Goal: Communication & Community: Share content

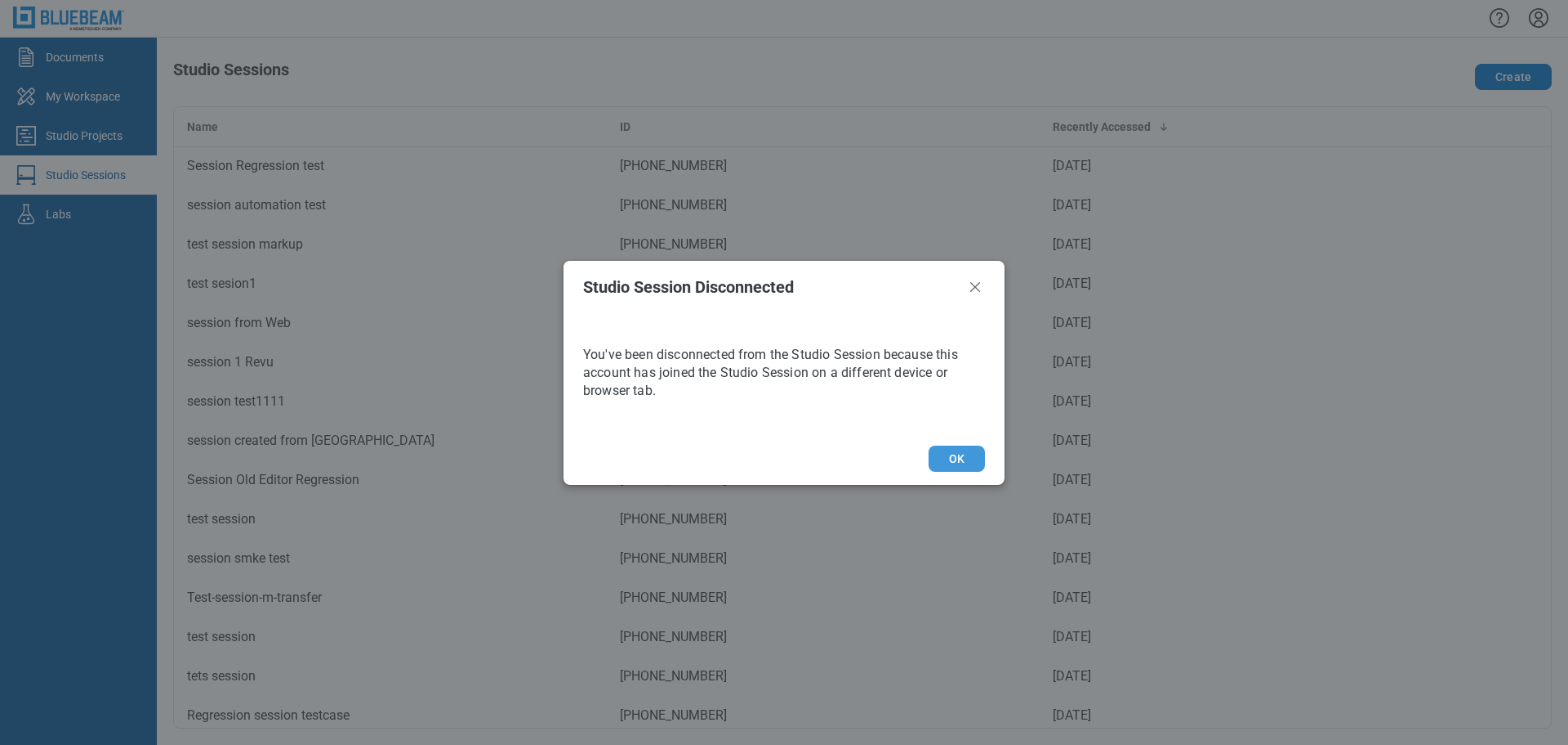
click at [972, 454] on button "OK" at bounding box center [957, 458] width 56 height 27
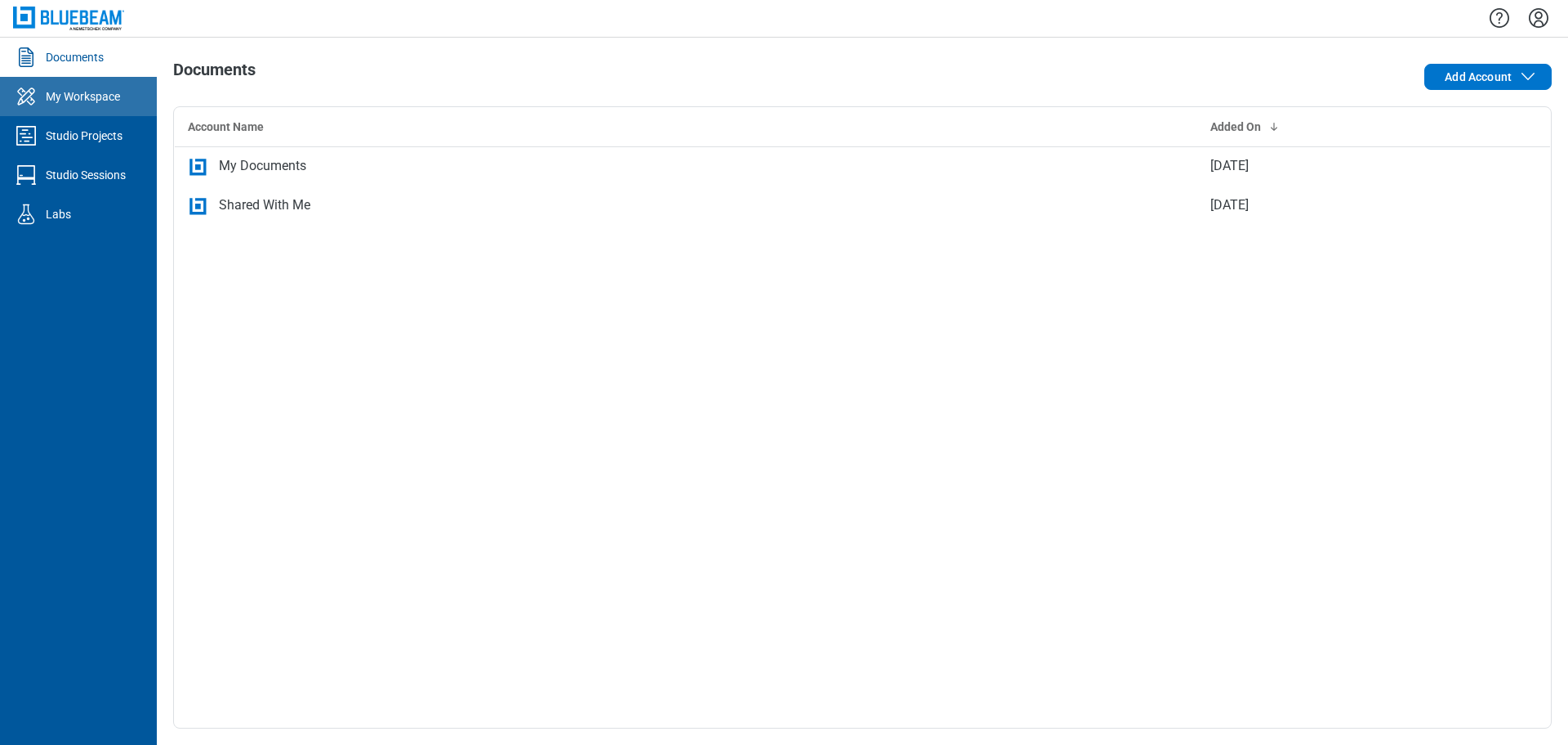
click at [118, 101] on div "My Workspace" at bounding box center [82, 96] width 74 height 17
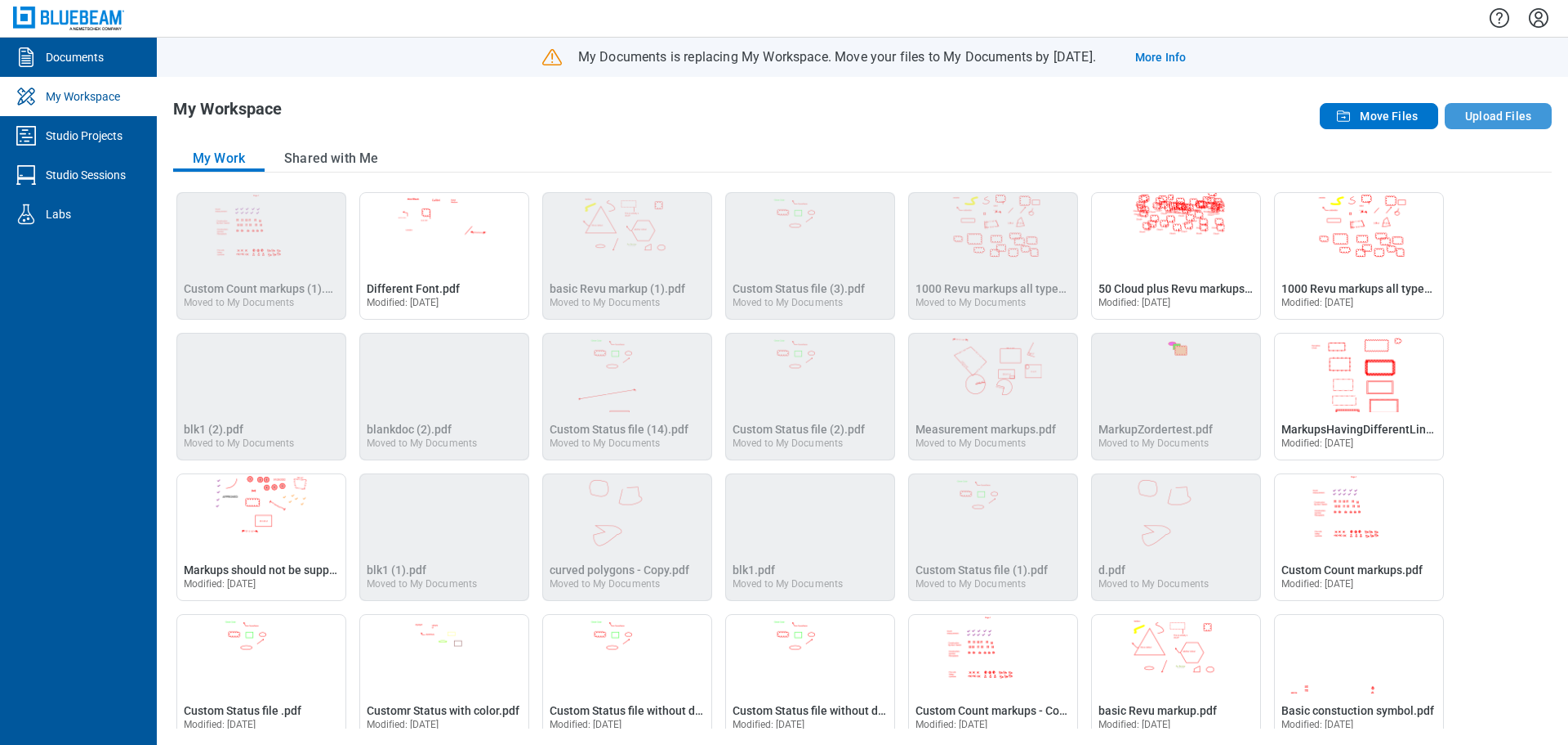
click at [1494, 107] on button "Upload Files" at bounding box center [1498, 115] width 107 height 27
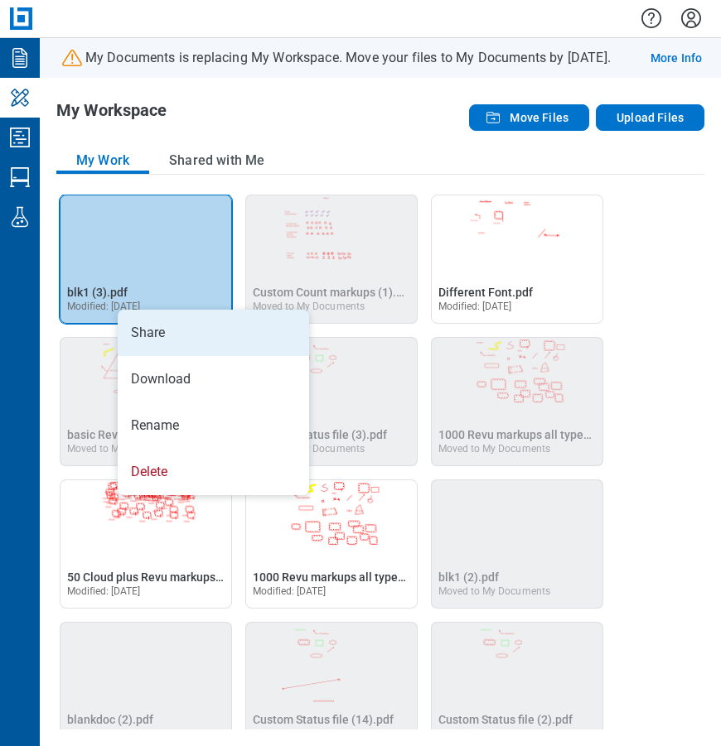
click at [167, 325] on li "Share" at bounding box center [213, 333] width 191 height 46
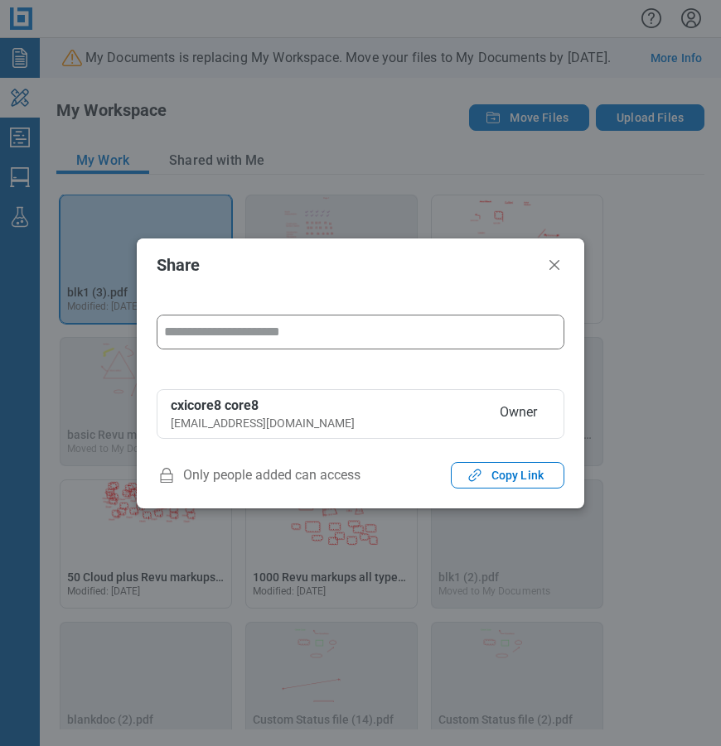
click at [276, 336] on input "form" at bounding box center [360, 332] width 406 height 33
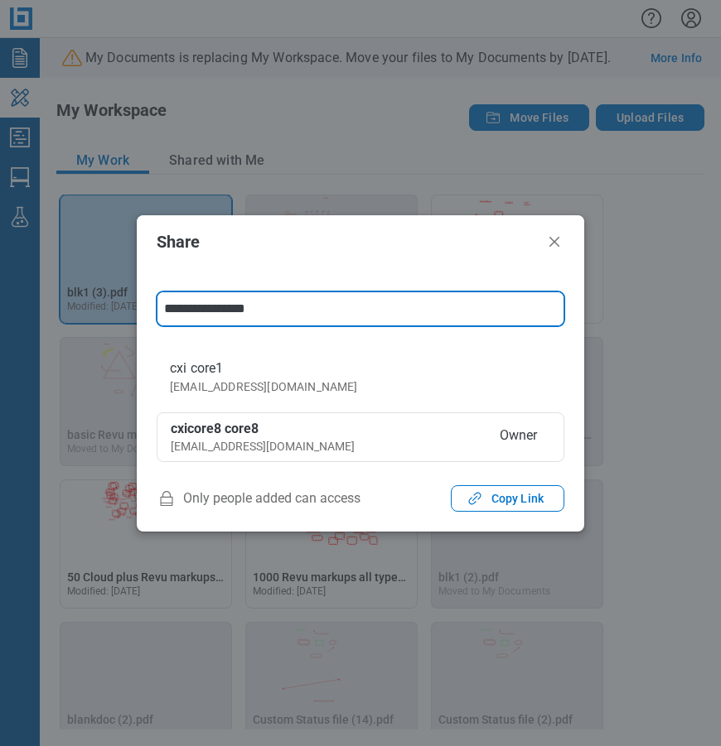
type input "**********"
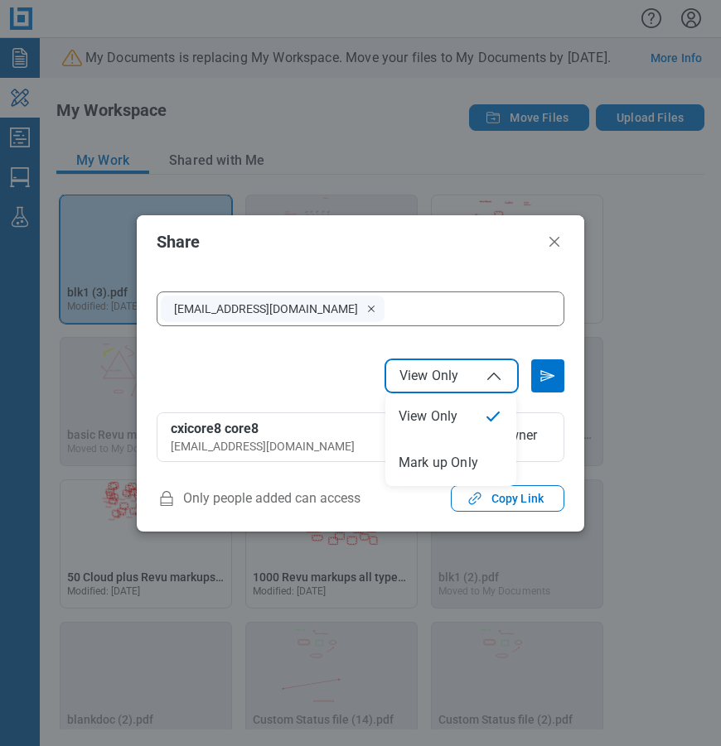
click at [451, 375] on span "View Only" at bounding box center [428, 376] width 59 height 17
select select "******"
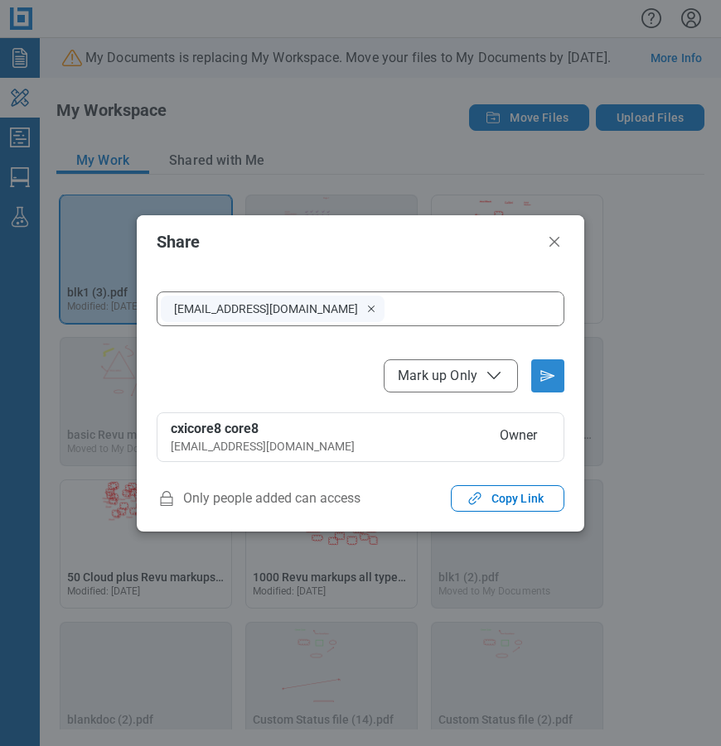
click at [535, 379] on icon "Send email invitation" at bounding box center [547, 376] width 27 height 27
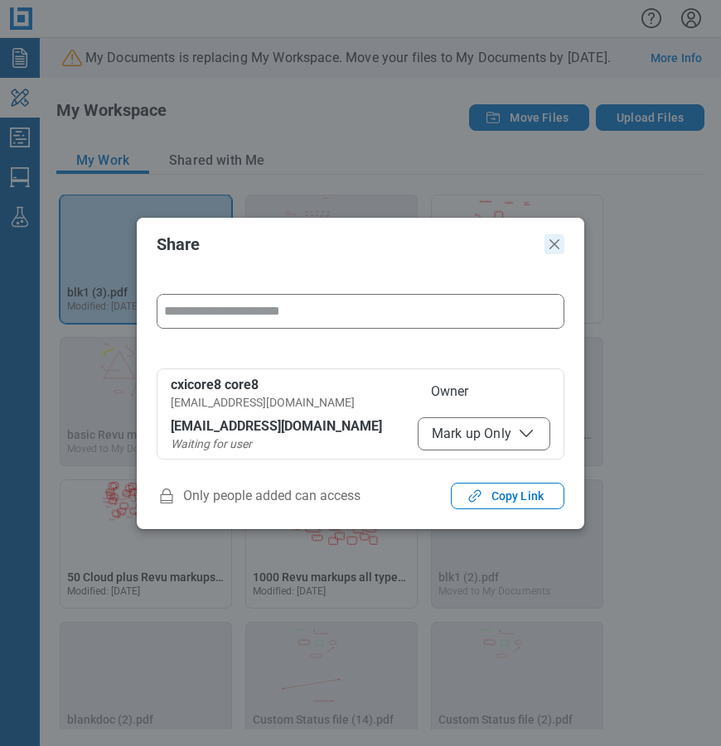
click at [556, 236] on icon "Close" at bounding box center [554, 244] width 20 height 20
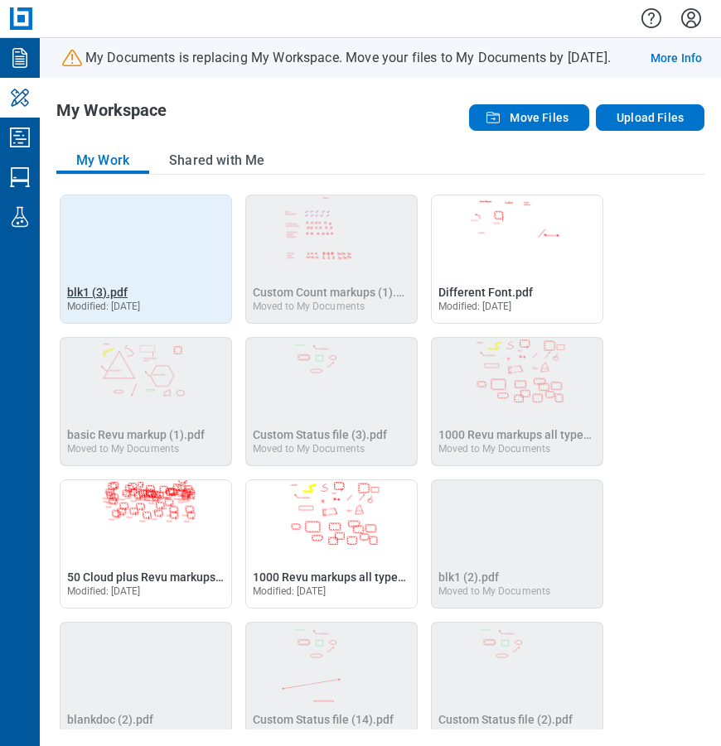
click at [86, 292] on span "blk1 (3).pdf" at bounding box center [97, 292] width 60 height 13
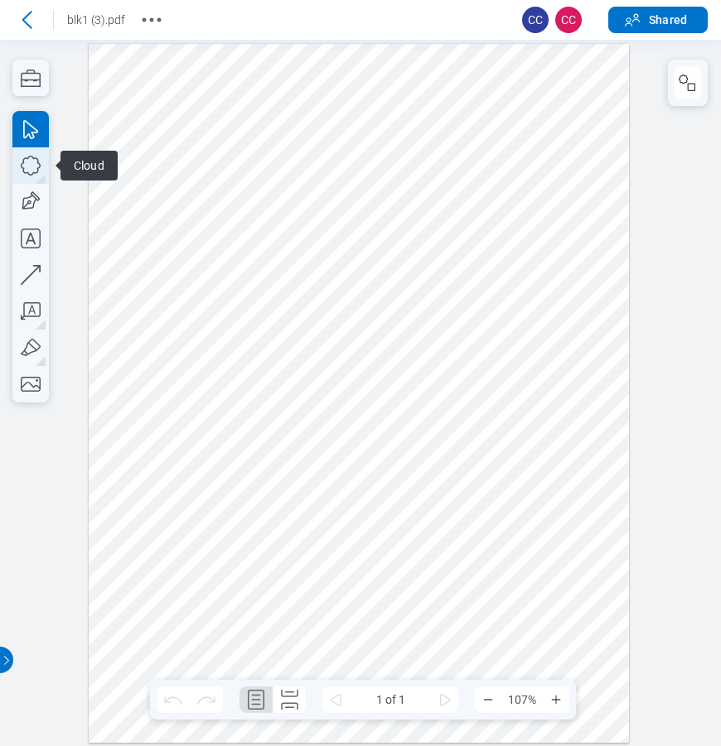
click at [29, 168] on icon "button" at bounding box center [30, 165] width 36 height 36
drag, startPoint x: 249, startPoint y: 229, endPoint x: 379, endPoint y: 364, distance: 186.8
click at [379, 364] on div at bounding box center [359, 393] width 541 height 699
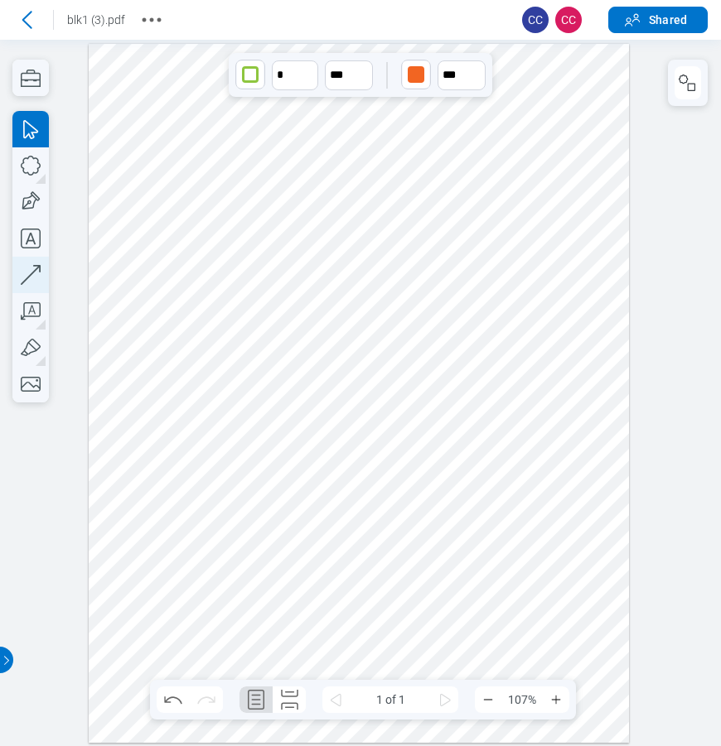
click at [34, 272] on icon "button" at bounding box center [31, 275] width 20 height 20
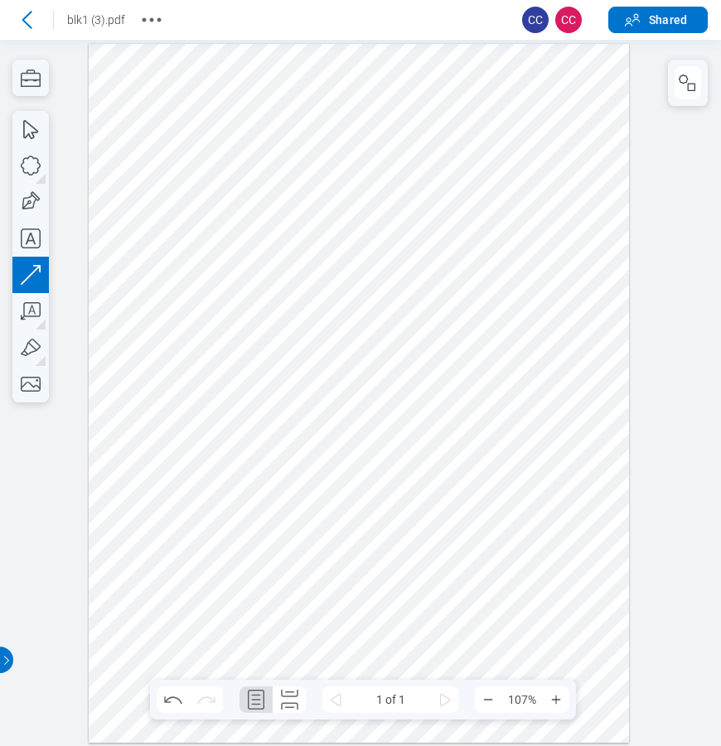
drag, startPoint x: 327, startPoint y: 494, endPoint x: 451, endPoint y: 400, distance: 154.9
click at [451, 400] on div at bounding box center [359, 393] width 541 height 699
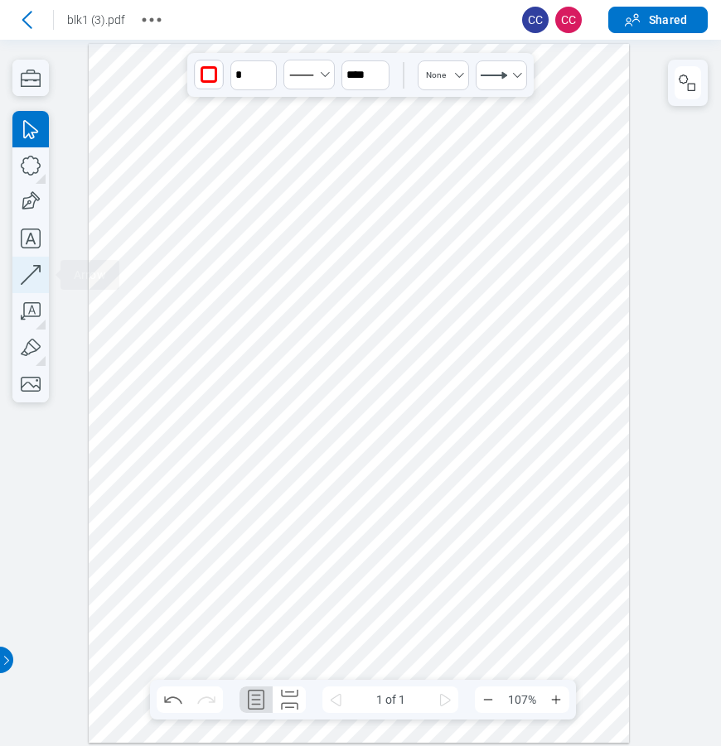
click at [32, 269] on icon "button" at bounding box center [30, 275] width 36 height 36
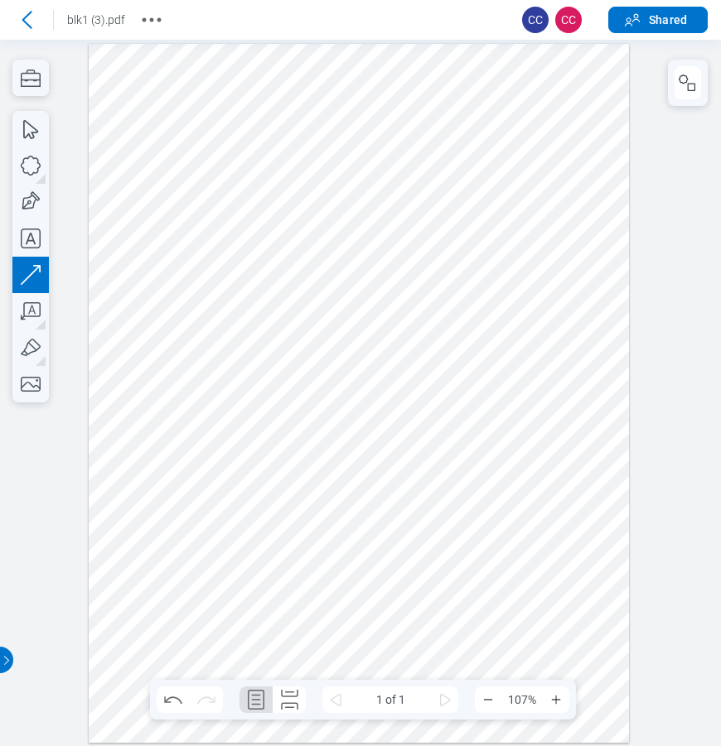
drag, startPoint x: 508, startPoint y: 151, endPoint x: 478, endPoint y: 262, distance: 114.9
click at [478, 262] on div at bounding box center [359, 393] width 541 height 699
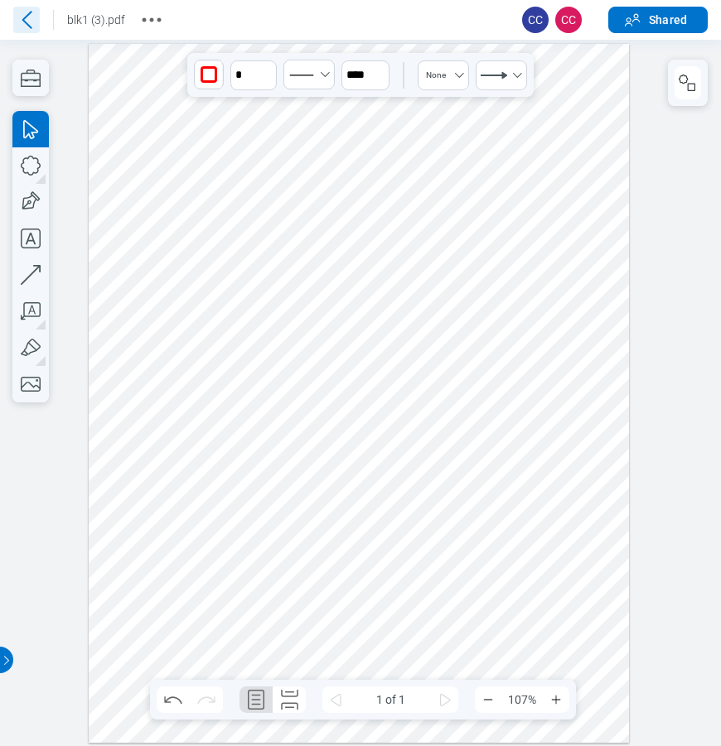
click at [32, 21] on icon at bounding box center [26, 20] width 27 height 27
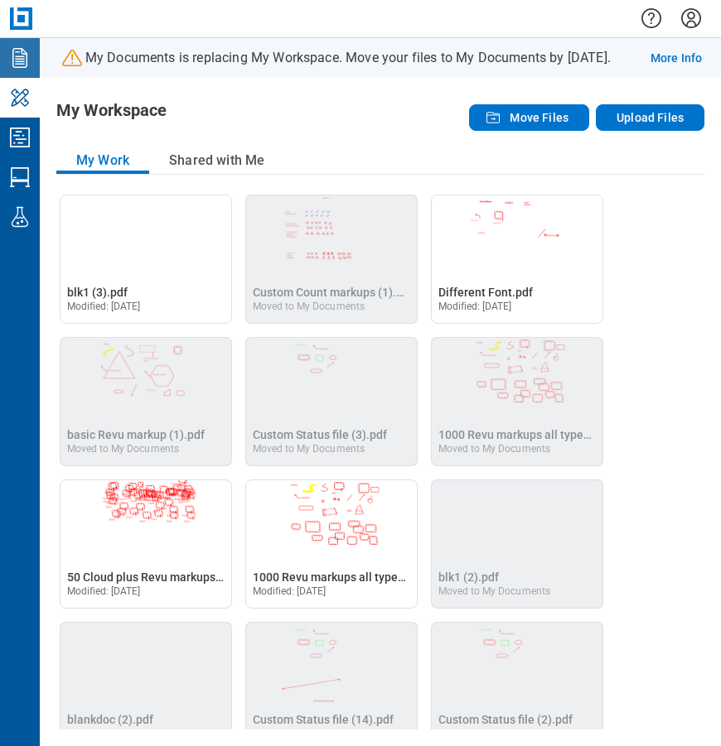
click at [29, 61] on icon "Documents" at bounding box center [20, 58] width 27 height 27
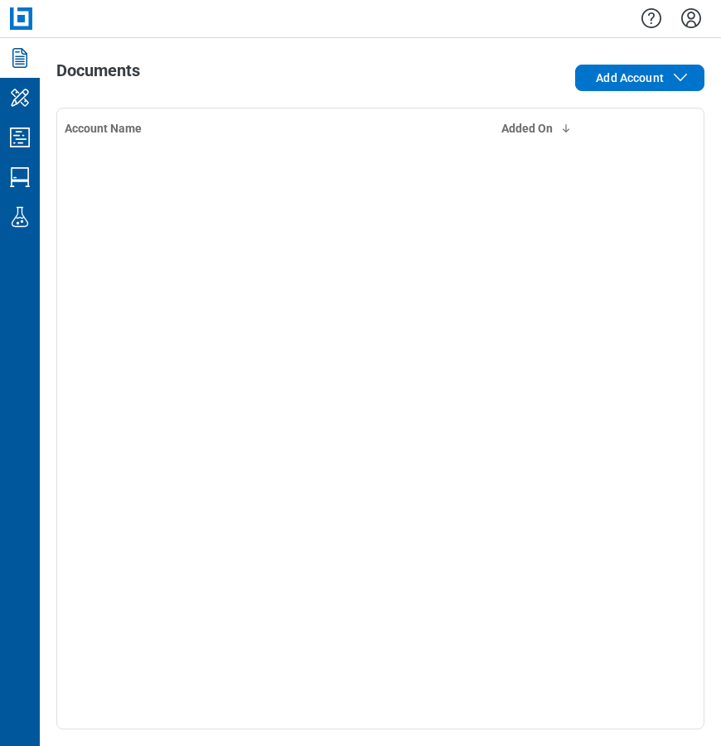
drag, startPoint x: 269, startPoint y: 215, endPoint x: 228, endPoint y: 152, distance: 74.7
click at [269, 214] on div "Account Name Added On" at bounding box center [380, 419] width 648 height 622
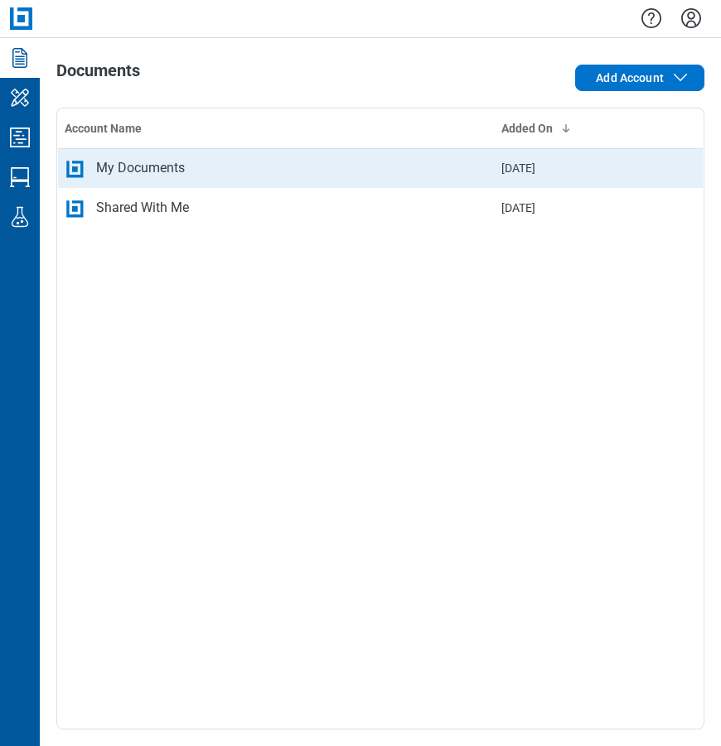
click at [159, 174] on div "My Documents" at bounding box center [140, 168] width 89 height 20
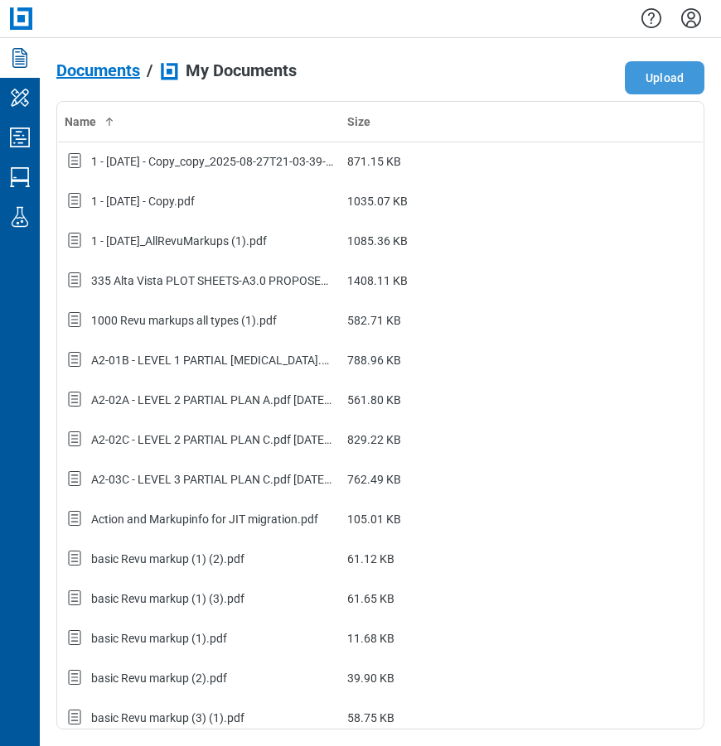
click at [667, 79] on button "Upload" at bounding box center [664, 77] width 80 height 33
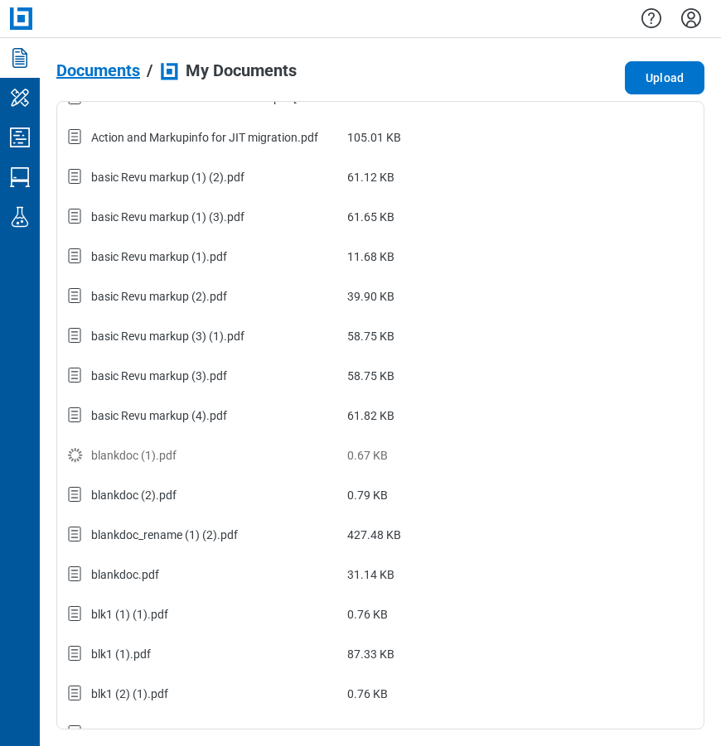
scroll to position [414, 0]
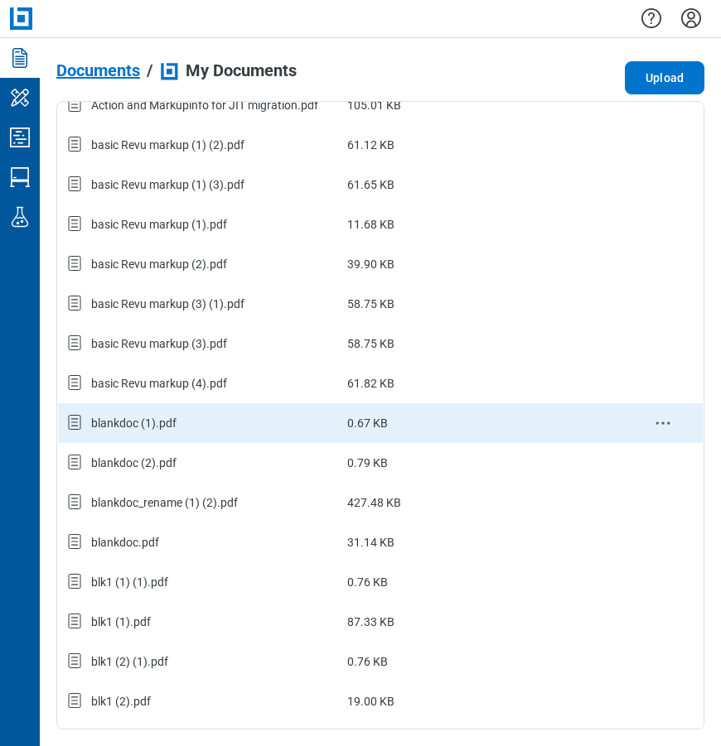
click at [137, 432] on div "blankdoc (1).pdf" at bounding box center [133, 423] width 85 height 17
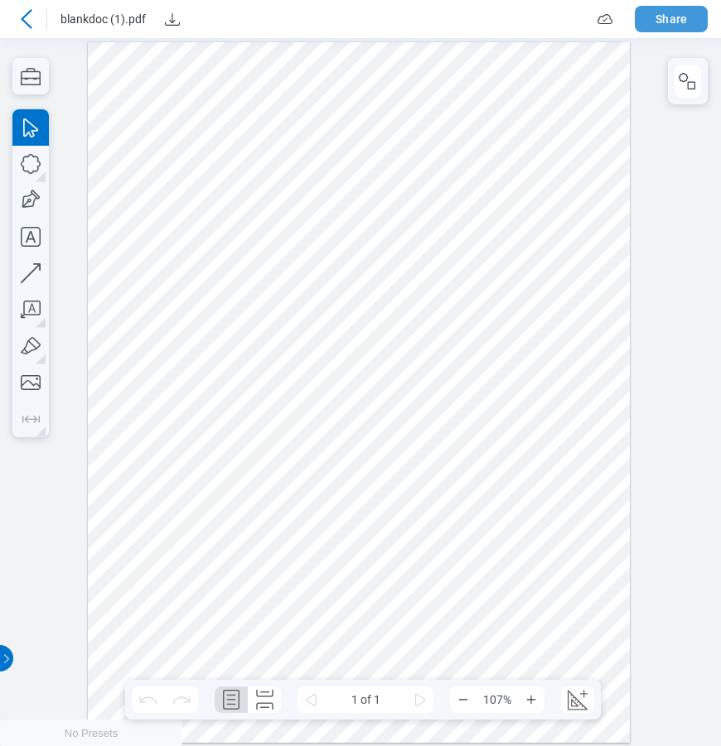
click at [672, 26] on button "Share" at bounding box center [670, 19] width 73 height 27
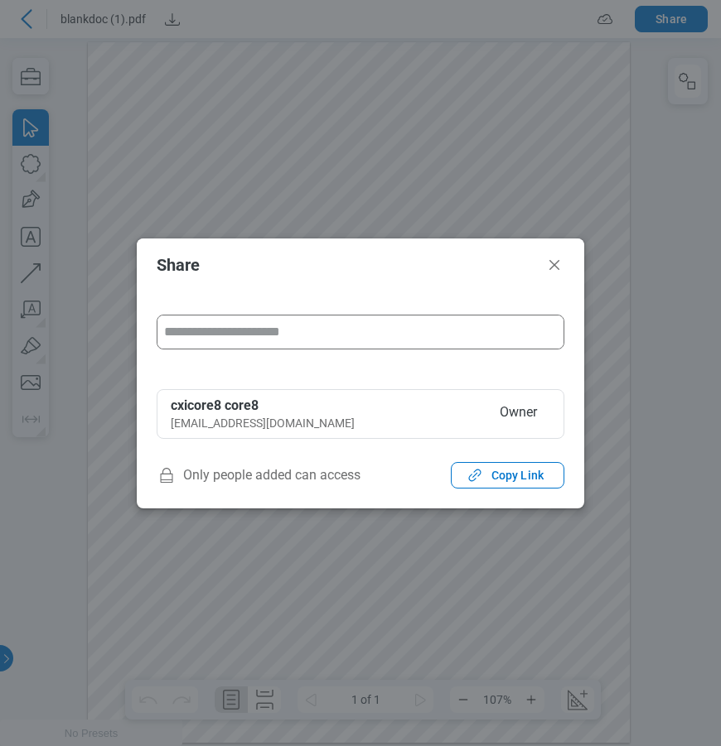
click at [226, 331] on input "form" at bounding box center [360, 332] width 406 height 33
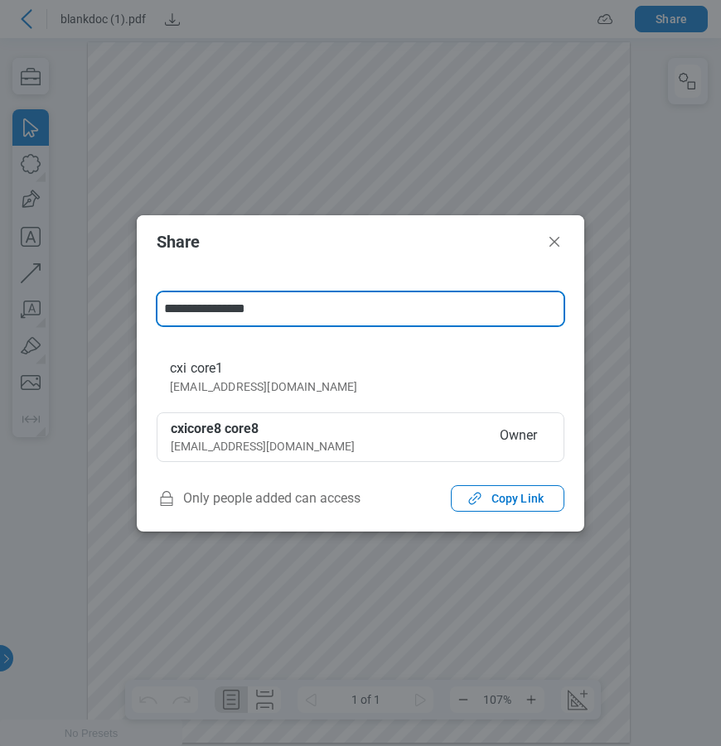
type input "**********"
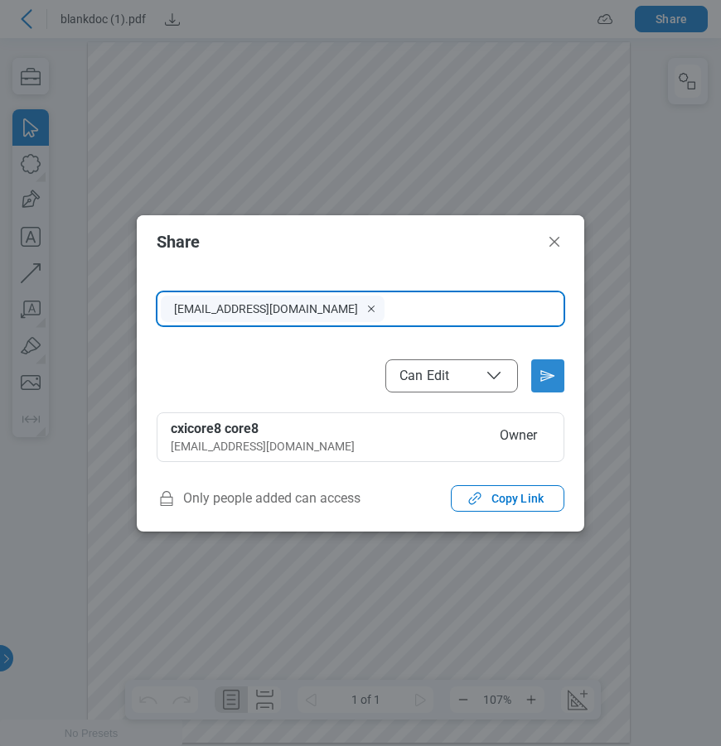
click at [538, 382] on icon "Send email invitation" at bounding box center [547, 376] width 27 height 27
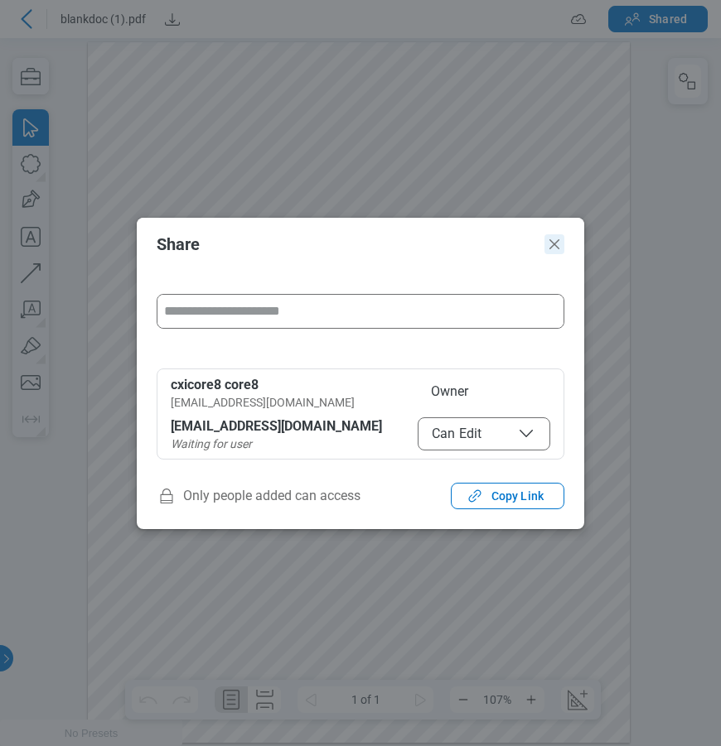
click at [555, 246] on icon "Close" at bounding box center [554, 244] width 20 height 20
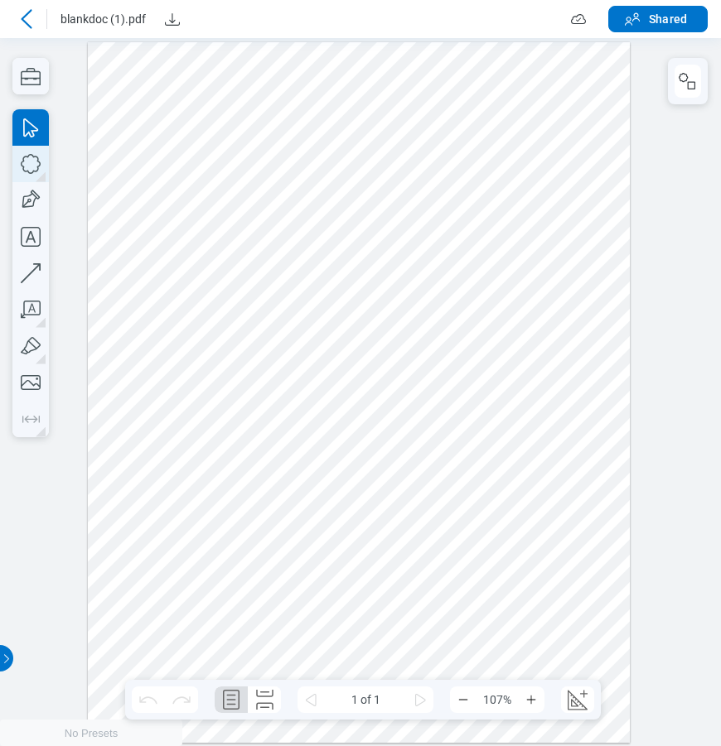
click at [35, 169] on icon "button" at bounding box center [30, 164] width 36 height 36
drag, startPoint x: 355, startPoint y: 242, endPoint x: 417, endPoint y: 398, distance: 167.6
click at [429, 373] on div at bounding box center [359, 391] width 542 height 701
click at [27, 163] on icon "button" at bounding box center [30, 164] width 36 height 36
drag, startPoint x: 321, startPoint y: 485, endPoint x: 446, endPoint y: 540, distance: 136.8
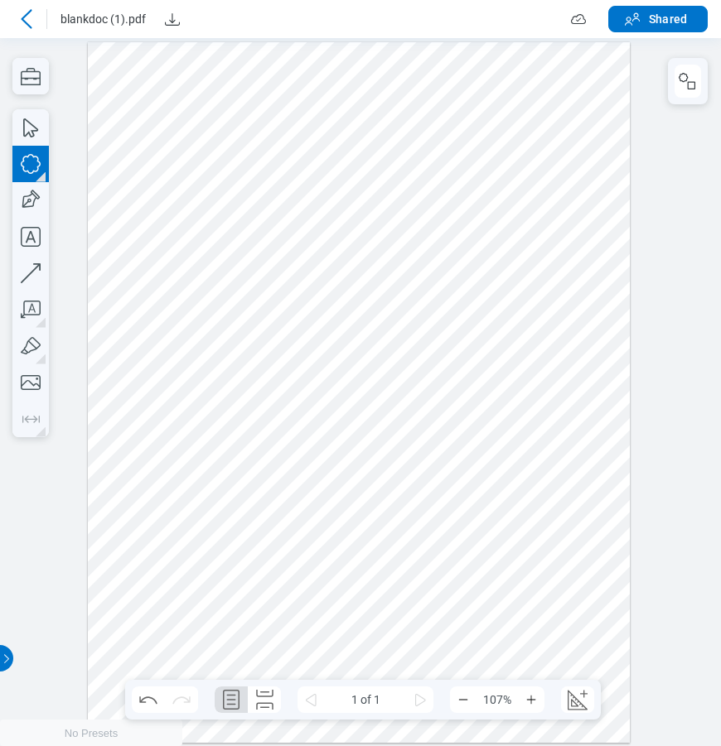
click at [446, 540] on div at bounding box center [359, 391] width 542 height 701
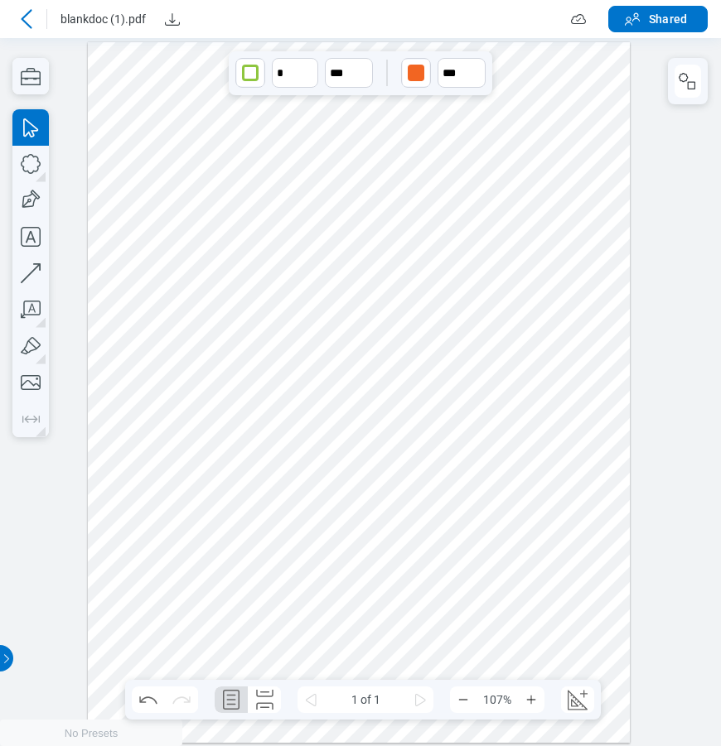
drag, startPoint x: 584, startPoint y: 260, endPoint x: 606, endPoint y: 248, distance: 25.6
click at [586, 260] on div at bounding box center [359, 391] width 542 height 701
click at [27, 20] on icon at bounding box center [27, 19] width 20 height 20
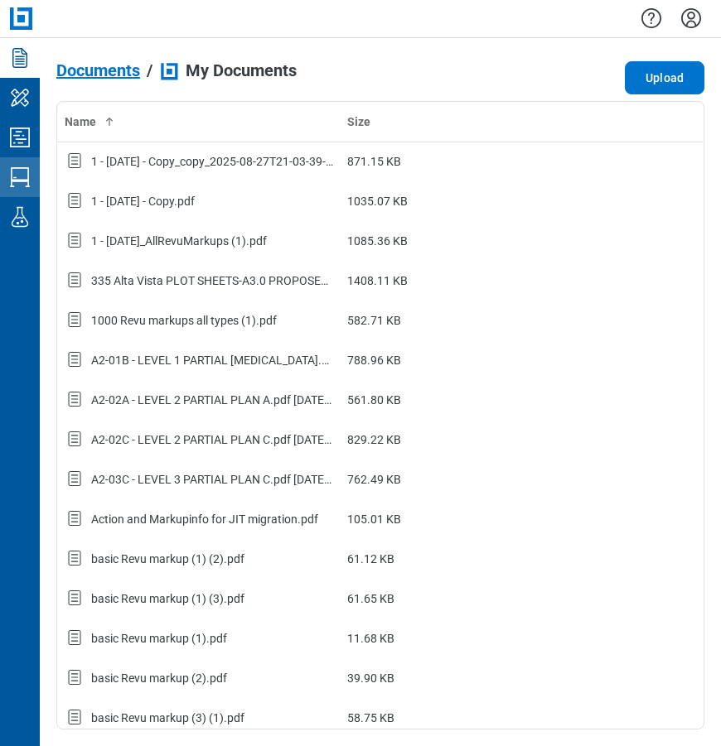
click at [18, 177] on icon "Studio Sessions" at bounding box center [20, 177] width 27 height 27
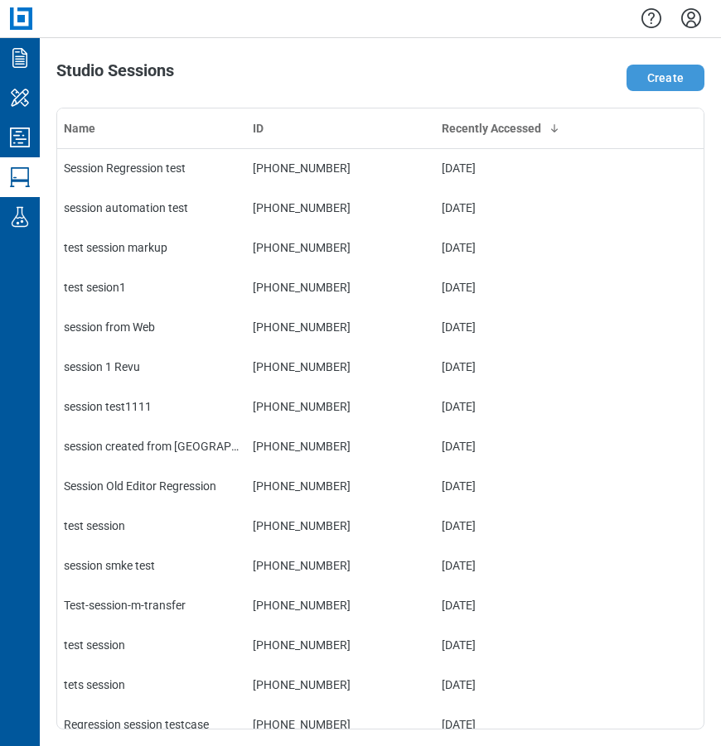
click at [674, 75] on button "Create" at bounding box center [665, 78] width 78 height 27
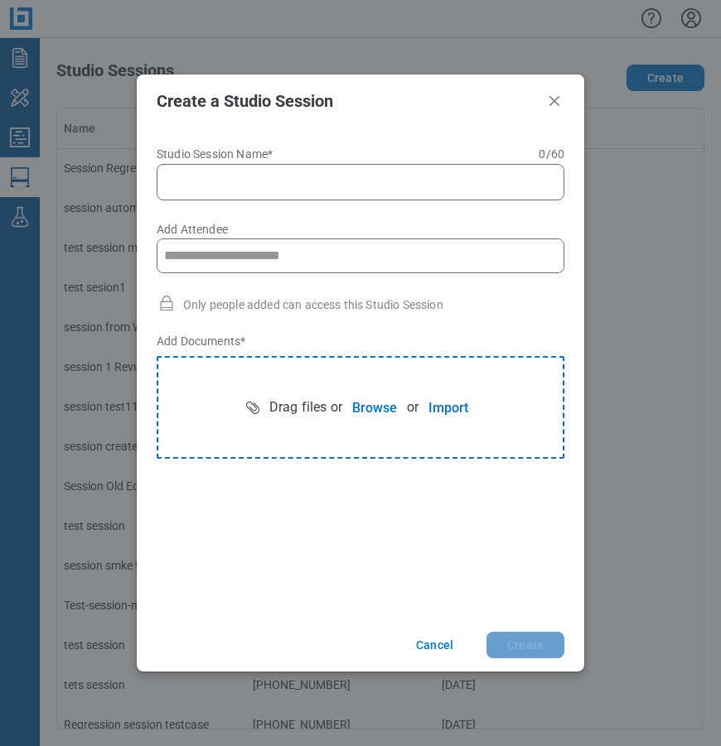
click at [236, 188] on input "Studio Session Name* 0 of 60 characters 0 / 60" at bounding box center [364, 182] width 386 height 20
type input "**********"
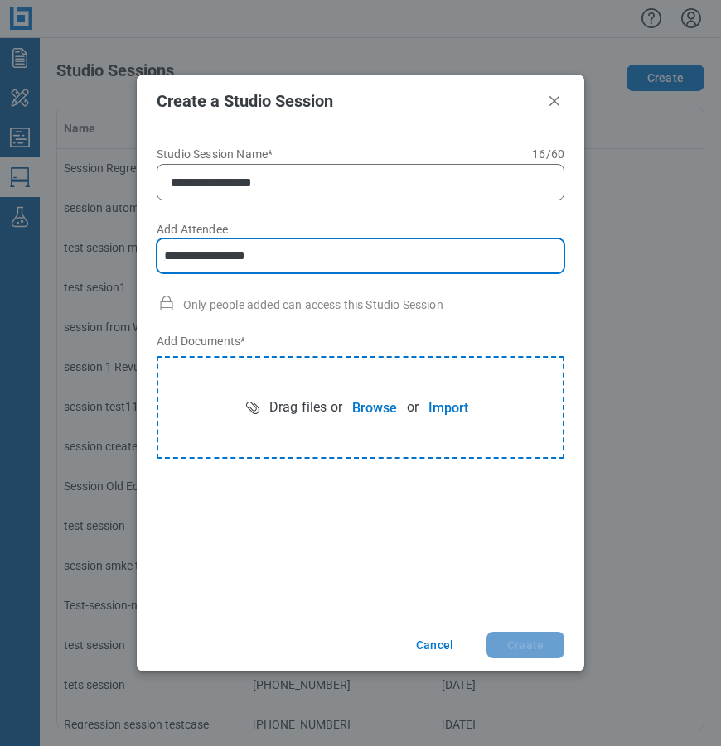
type input "**********"
click at [359, 412] on button "Browse" at bounding box center [374, 407] width 65 height 33
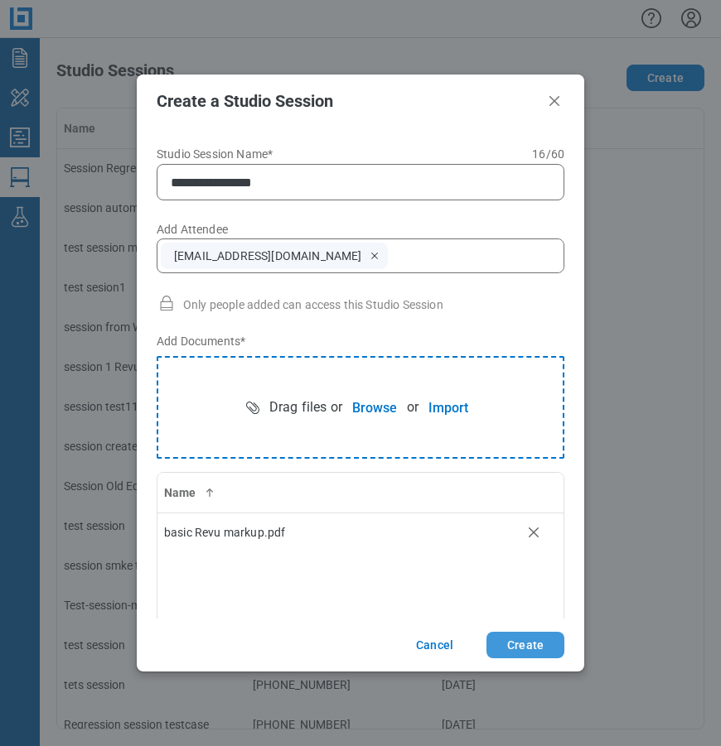
click at [515, 645] on button "Create" at bounding box center [525, 645] width 78 height 27
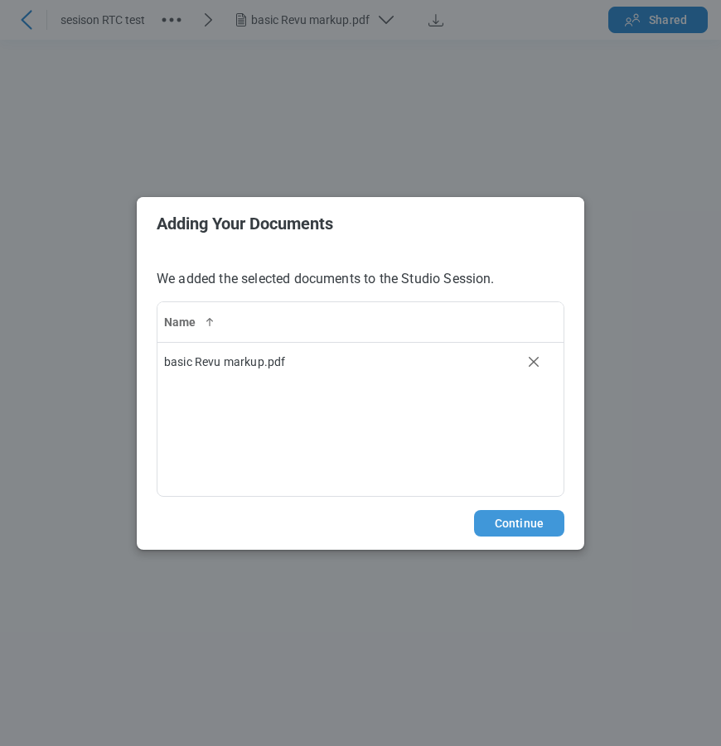
click at [525, 530] on button "Continue" at bounding box center [519, 523] width 90 height 27
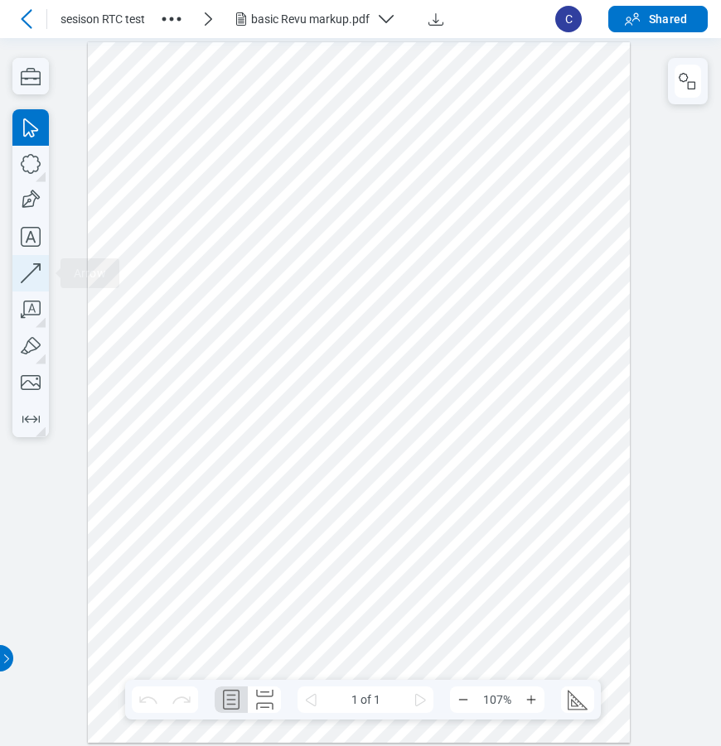
click at [36, 270] on icon "button" at bounding box center [30, 273] width 36 height 36
drag, startPoint x: 273, startPoint y: 481, endPoint x: 465, endPoint y: 446, distance: 195.4
click at [465, 446] on div at bounding box center [359, 391] width 542 height 701
drag, startPoint x: 460, startPoint y: 554, endPoint x: 445, endPoint y: 551, distance: 15.3
click at [458, 554] on div at bounding box center [359, 391] width 542 height 701
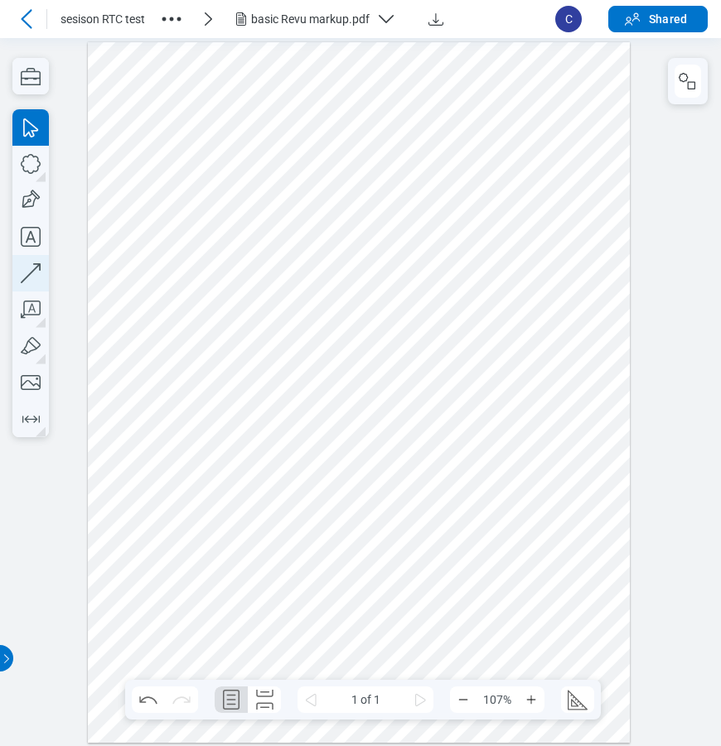
click at [33, 272] on icon "button" at bounding box center [30, 273] width 36 height 36
drag, startPoint x: 344, startPoint y: 528, endPoint x: 475, endPoint y: 581, distance: 142.0
click at [475, 581] on div at bounding box center [359, 391] width 542 height 701
drag, startPoint x: 540, startPoint y: 489, endPoint x: 485, endPoint y: 392, distance: 112.4
click at [540, 489] on div at bounding box center [359, 391] width 542 height 701
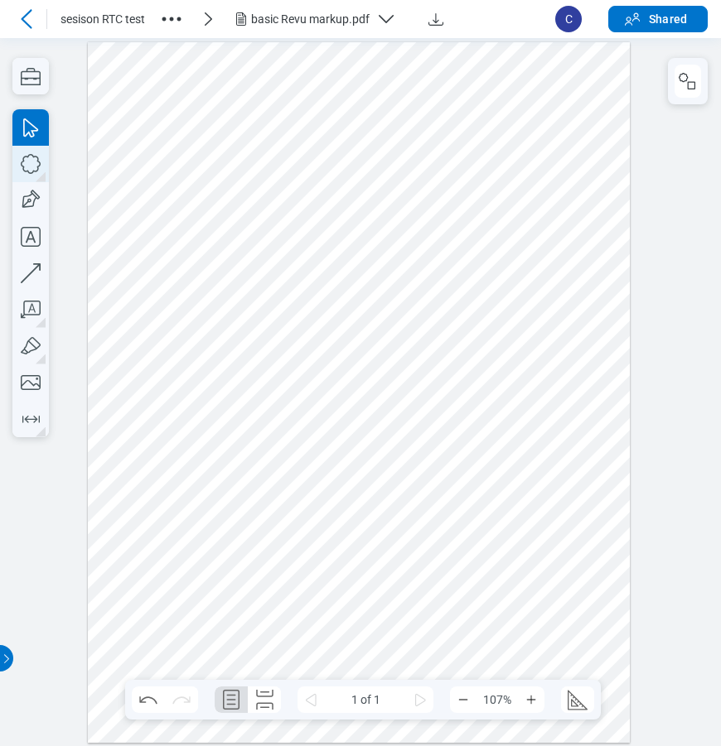
click at [31, 170] on icon "button" at bounding box center [30, 164] width 36 height 36
drag, startPoint x: 526, startPoint y: 505, endPoint x: 573, endPoint y: 565, distance: 76.1
click at [573, 565] on div at bounding box center [359, 391] width 542 height 701
click at [549, 402] on div at bounding box center [359, 391] width 542 height 701
click at [31, 12] on icon at bounding box center [27, 19] width 20 height 20
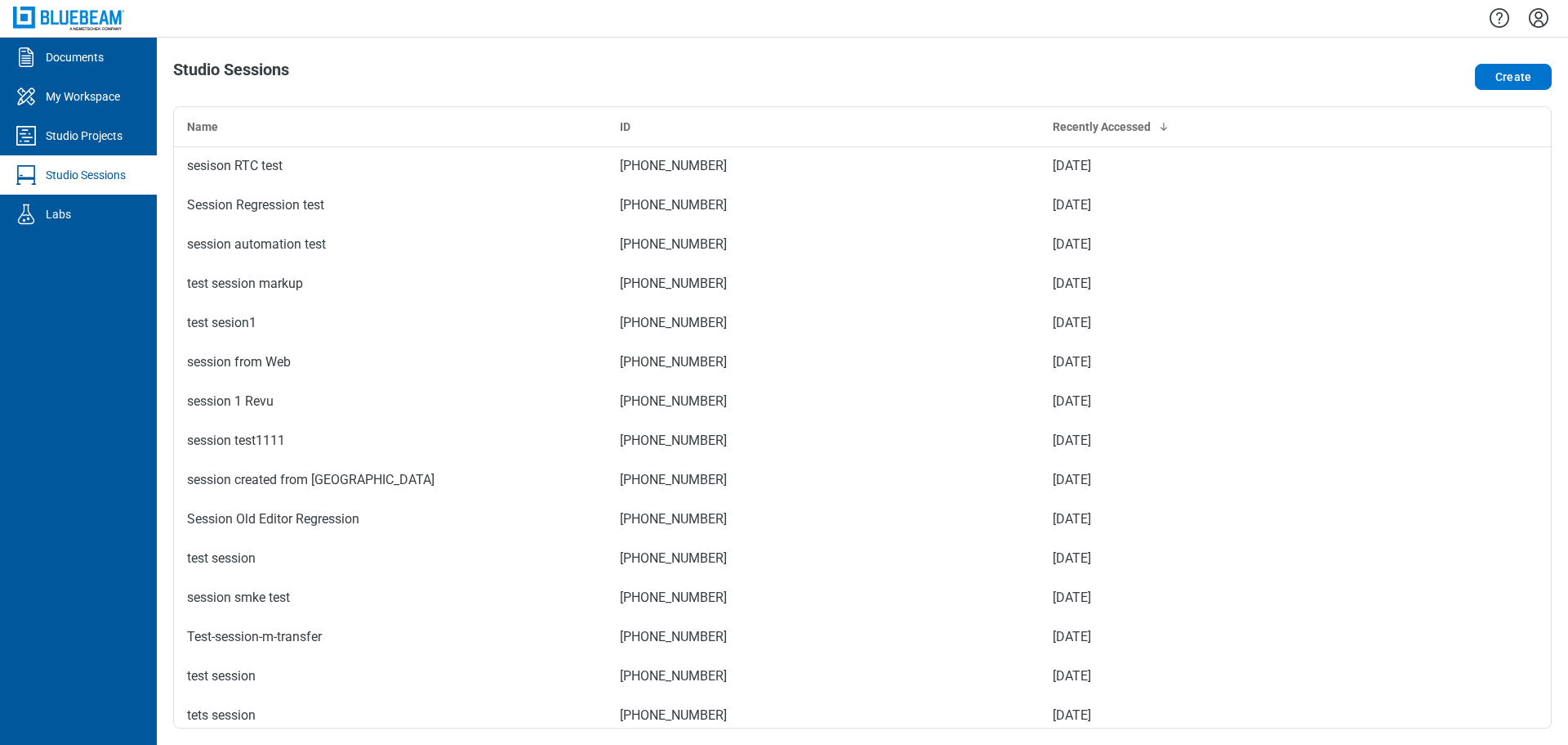
click at [710, 17] on icon "Settings" at bounding box center [1538, 18] width 27 height 27
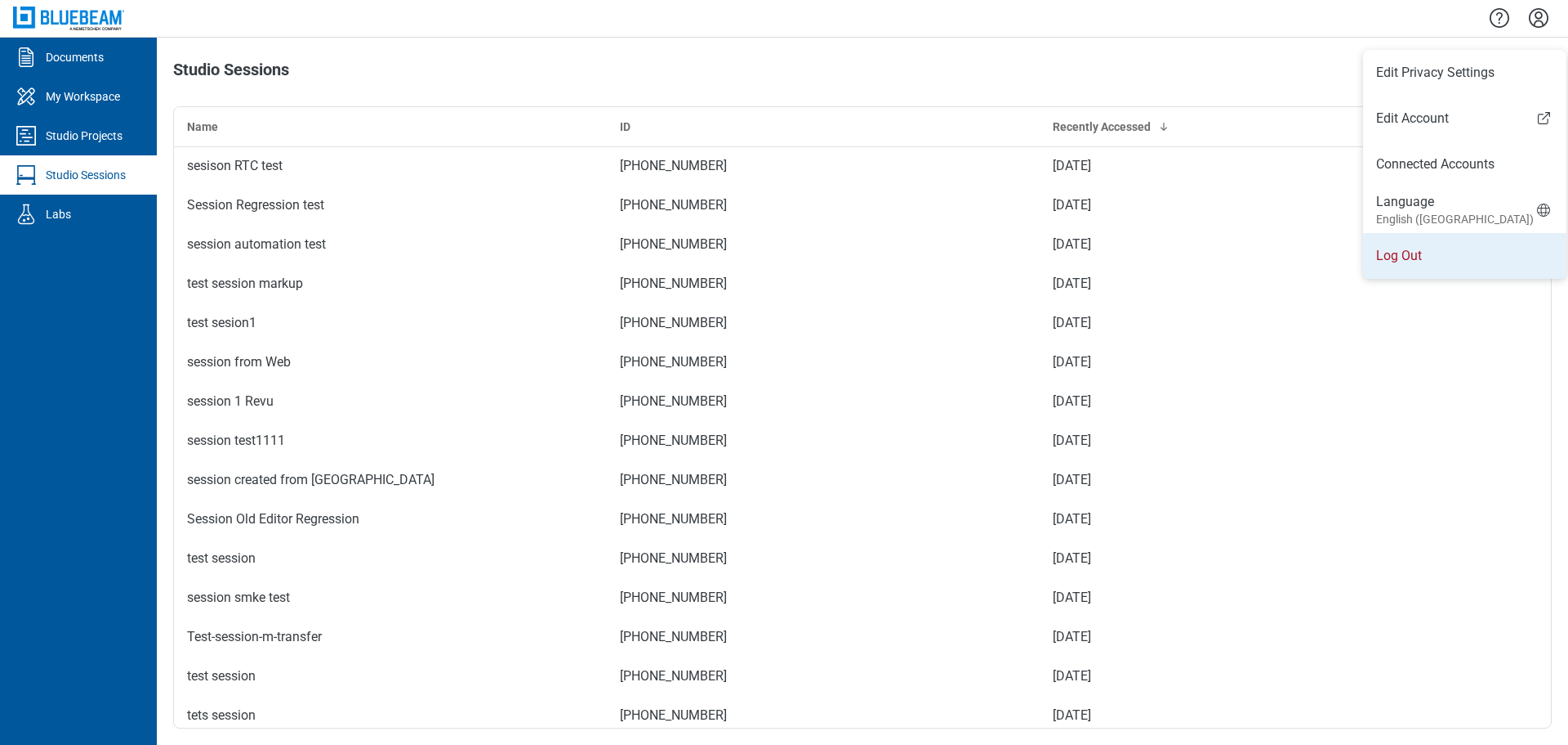
click at [710, 250] on li "Log Out" at bounding box center [1464, 256] width 203 height 45
